Goal: Task Accomplishment & Management: Use online tool/utility

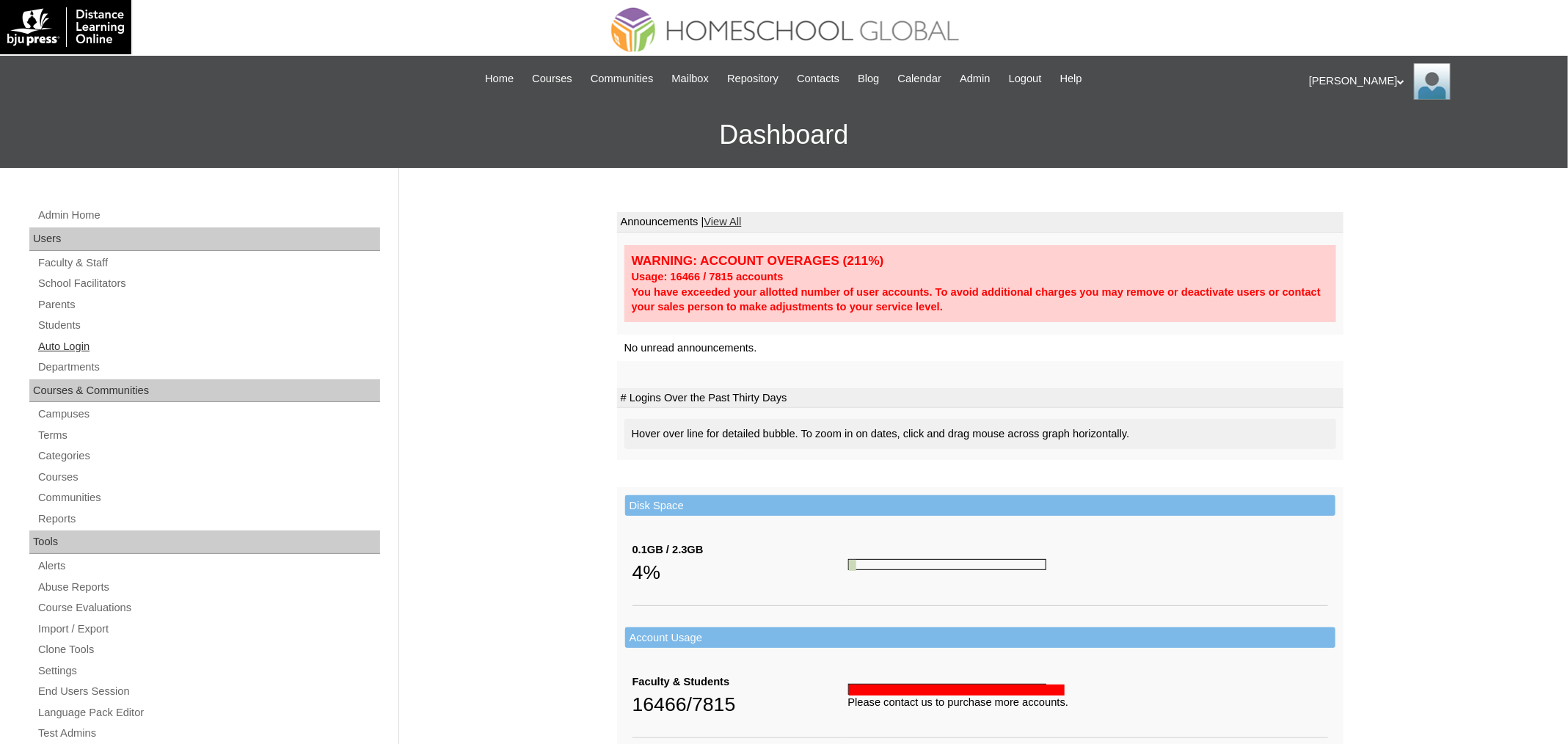
click at [93, 344] on link "Auto Login" at bounding box center [208, 345] width 344 height 18
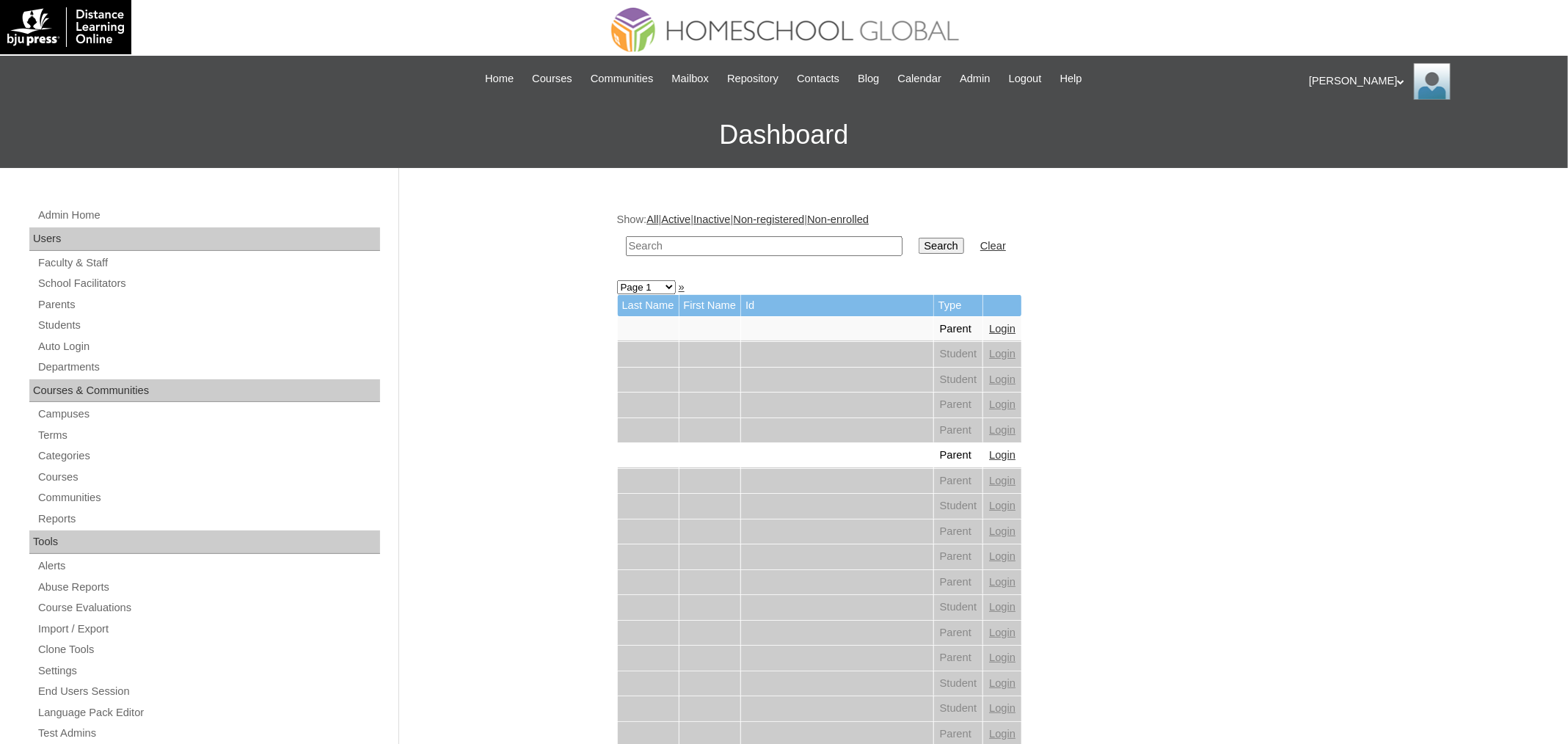
click at [811, 233] on td at bounding box center [764, 246] width 292 height 34
click at [809, 239] on input "text" at bounding box center [764, 246] width 276 height 20
paste input "Xavier Rafael"
type input "Xavier Rafael"
click at [932, 242] on input "Search" at bounding box center [941, 245] width 45 height 16
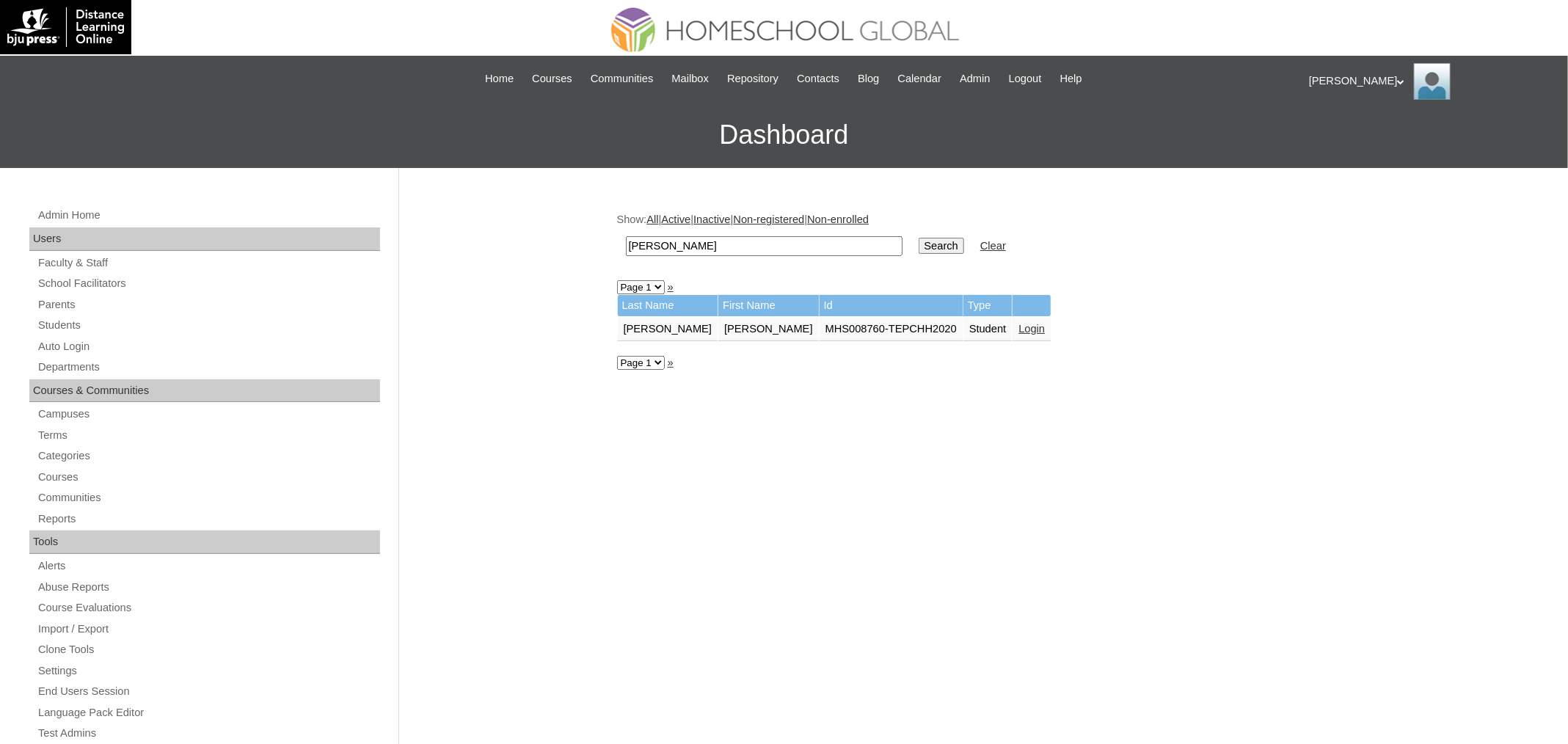
click at [1019, 323] on link "Login" at bounding box center [1032, 328] width 27 height 11
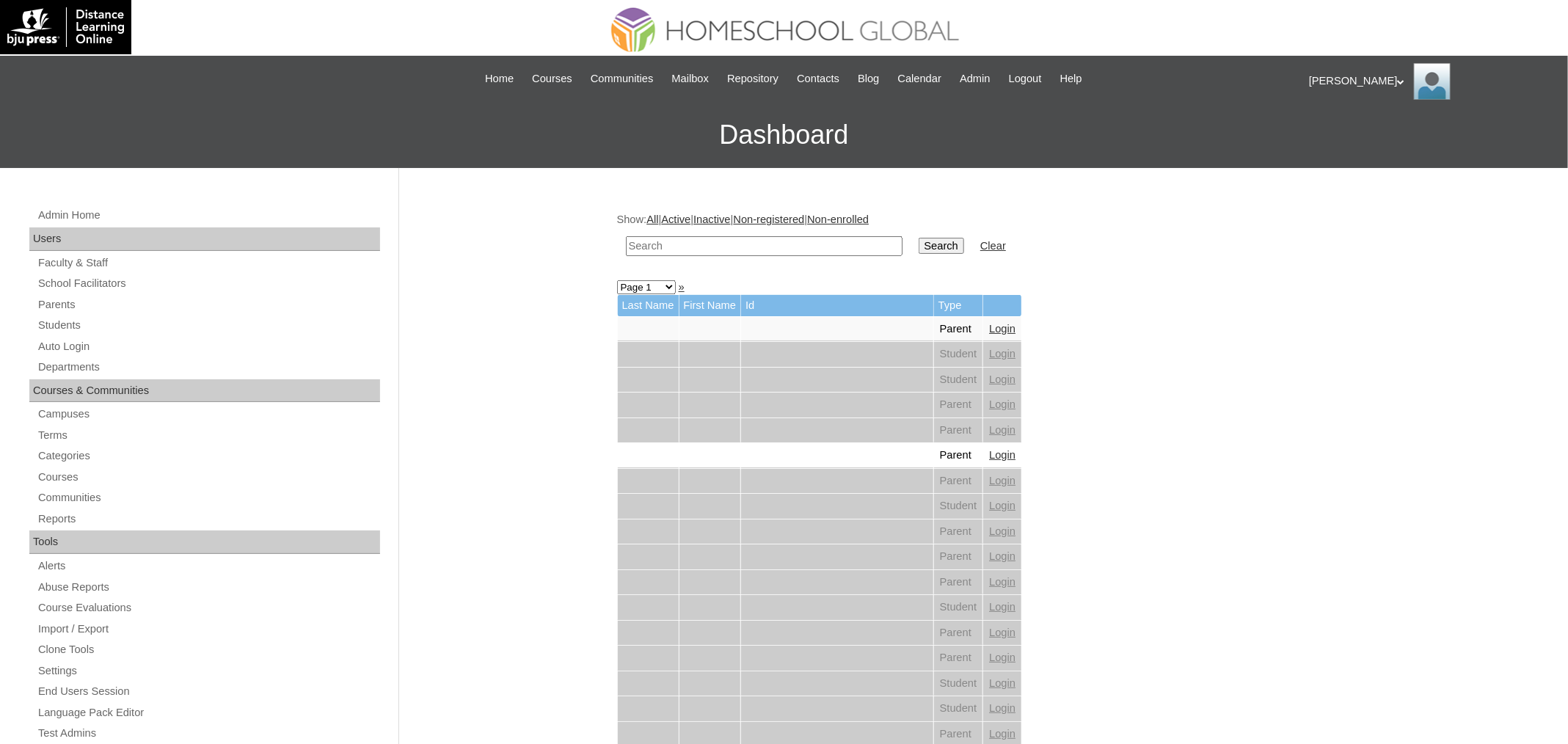
click at [703, 250] on input "text" at bounding box center [764, 246] width 276 height 20
paste input "Mateo Luis"
type input "Mateo Luis"
click at [918, 238] on input "Search" at bounding box center [941, 245] width 45 height 16
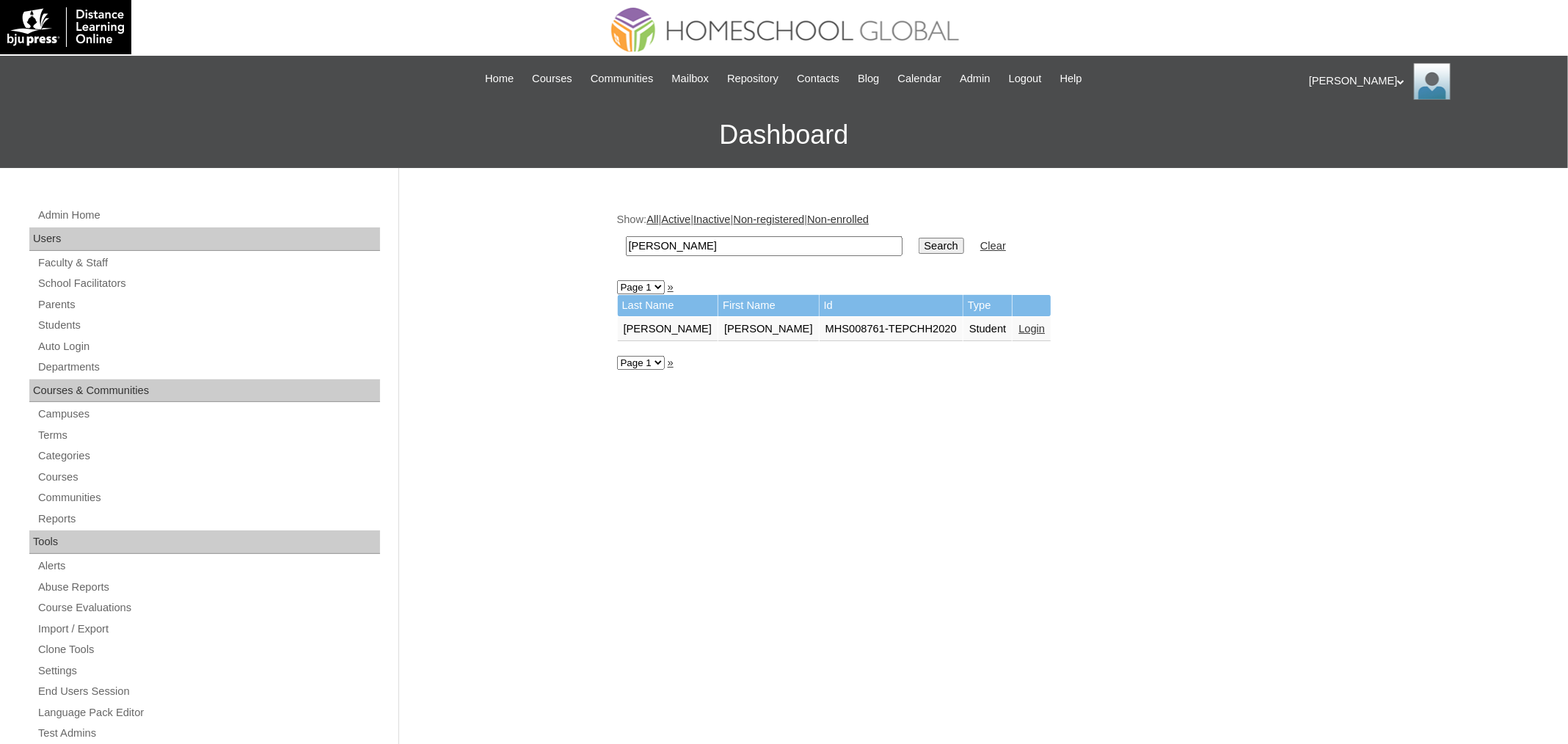
click at [1019, 325] on link "Login" at bounding box center [1032, 328] width 27 height 11
